Goal: Obtain resource: Download file/media

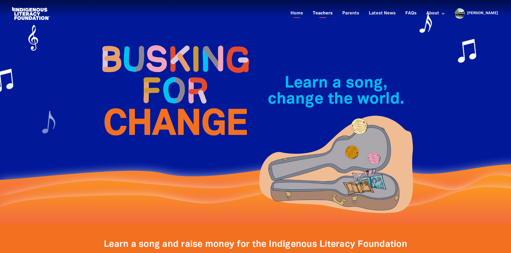
click at [336, 14] on link "Teachers" at bounding box center [322, 13] width 26 height 9
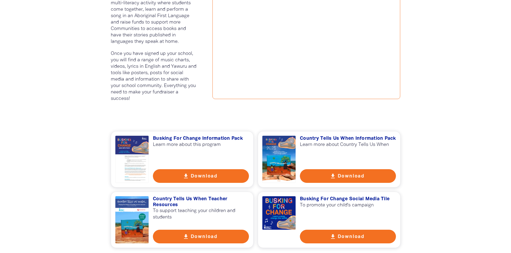
scroll to position [322, 0]
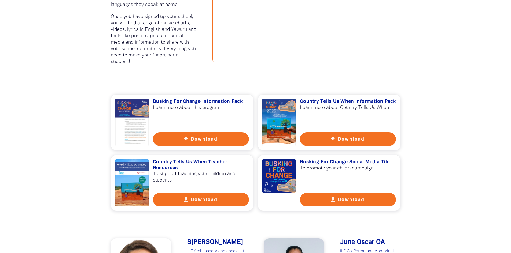
click at [340, 200] on button "get_app Download" at bounding box center [348, 200] width 96 height 14
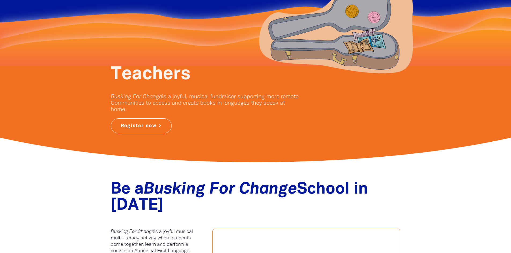
scroll to position [0, 0]
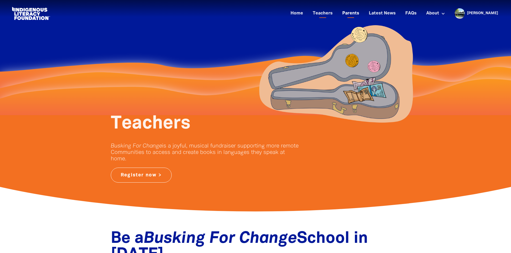
click at [362, 11] on link "Parents" at bounding box center [350, 13] width 23 height 9
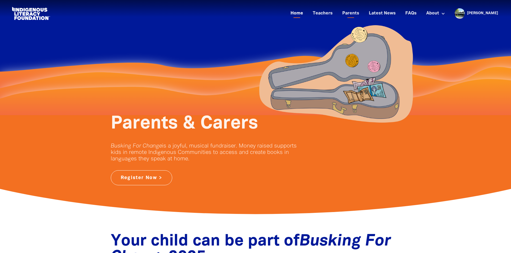
click at [306, 14] on link "Home" at bounding box center [296, 13] width 19 height 9
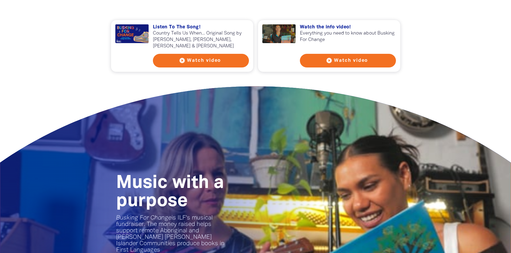
scroll to position [536, 0]
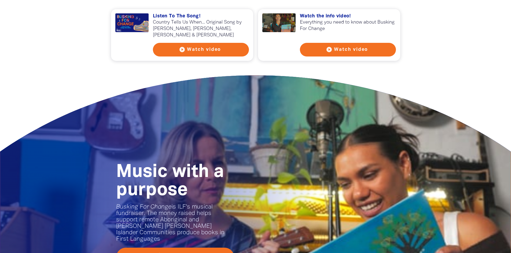
click at [340, 51] on button "play_circle_filled Watch video" at bounding box center [348, 50] width 96 height 14
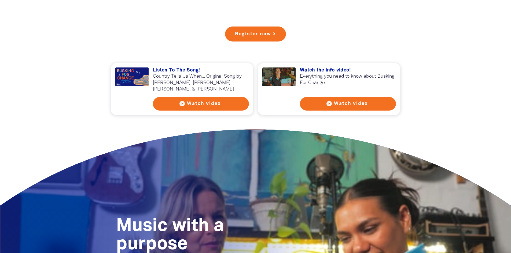
scroll to position [509, 0]
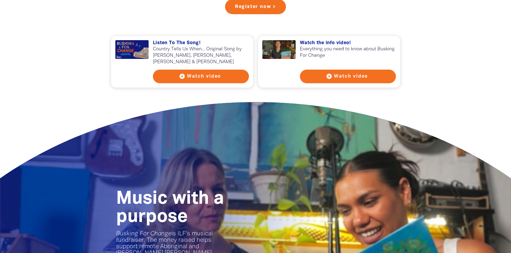
click at [342, 76] on button "play_circle_filled Watch video" at bounding box center [348, 77] width 96 height 14
